Goal: Check status

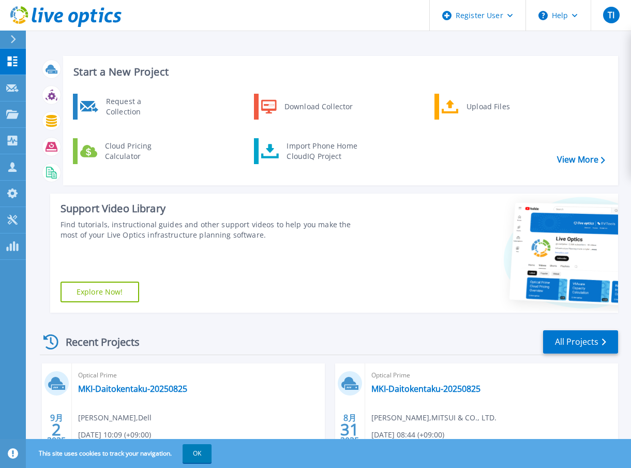
click at [43, 250] on div "Start a New Project Request a Collection Download Collector Upload Files Cloud …" at bounding box center [329, 184] width 579 height 273
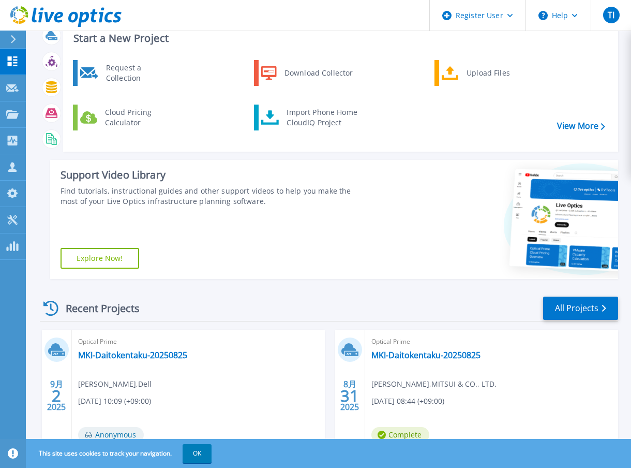
scroll to position [52, 0]
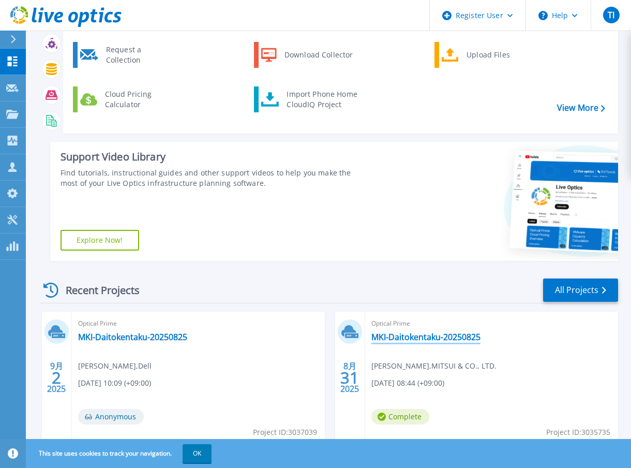
click at [402, 337] on link "MKI-Daitokentaku-20250825" at bounding box center [426, 337] width 109 height 10
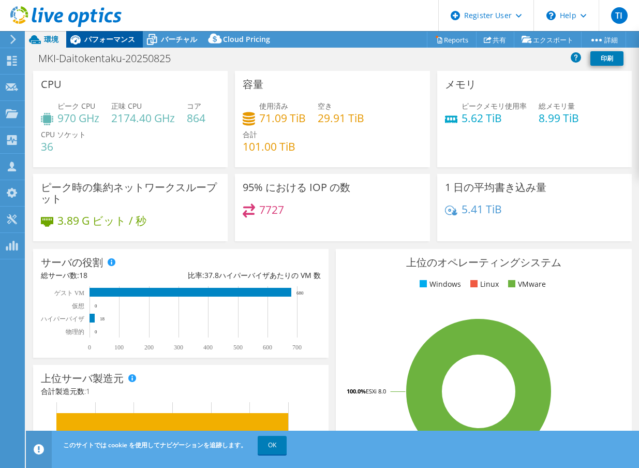
click at [100, 40] on span "パフォーマンス" at bounding box center [109, 39] width 51 height 10
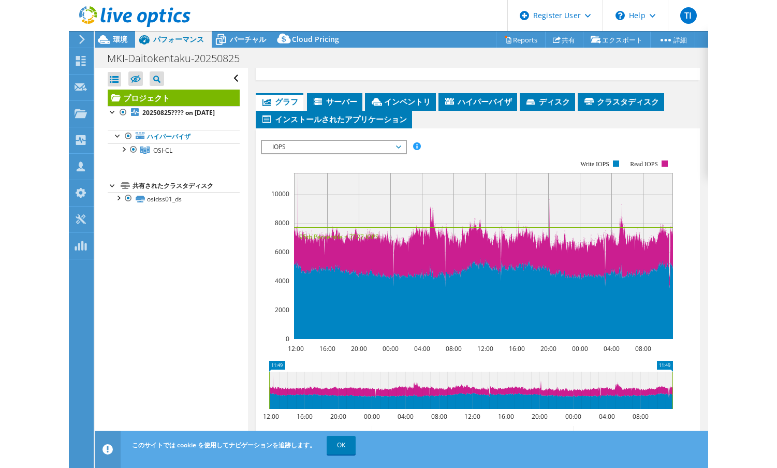
scroll to position [259, 0]
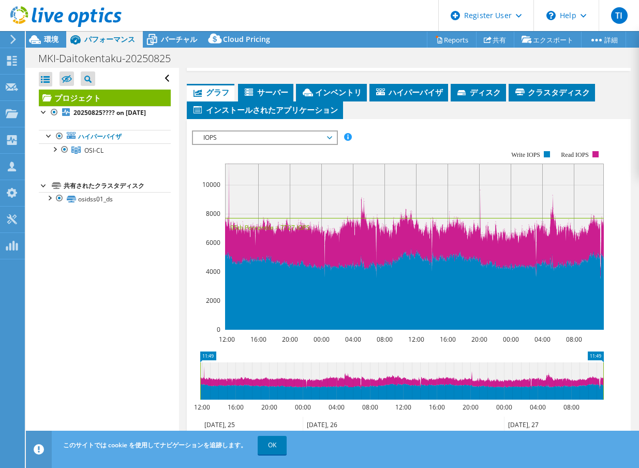
click at [444, 130] on div "IOPS ディスクスループット IO サイズ レイテンシ キュー深度 CPU の割合 メモリ ページフォールト 参加 ネットワークスループット 上位サーバ（ペ…" at bounding box center [409, 301] width 434 height 365
